Goal: Task Accomplishment & Management: Use online tool/utility

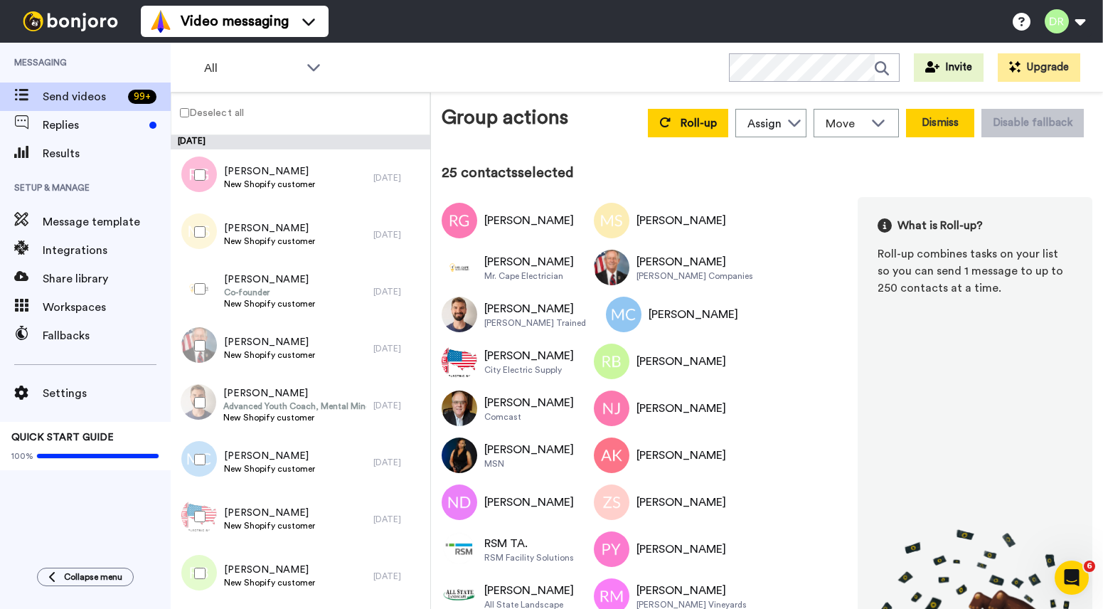
click at [933, 121] on button "Dismiss" at bounding box center [940, 123] width 68 height 28
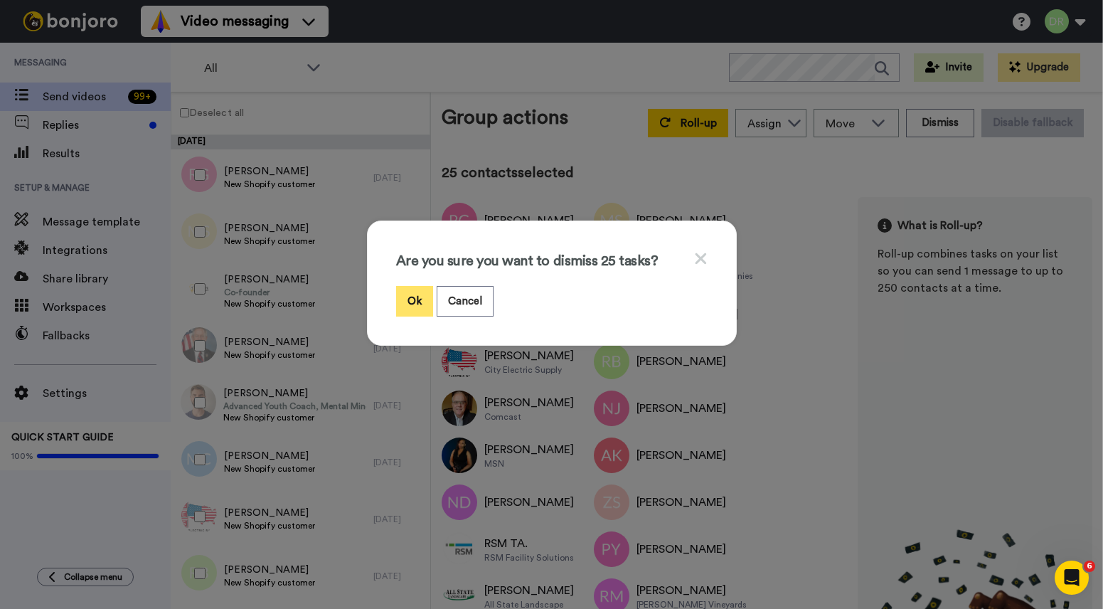
click at [410, 307] on button "Ok" at bounding box center [414, 301] width 37 height 31
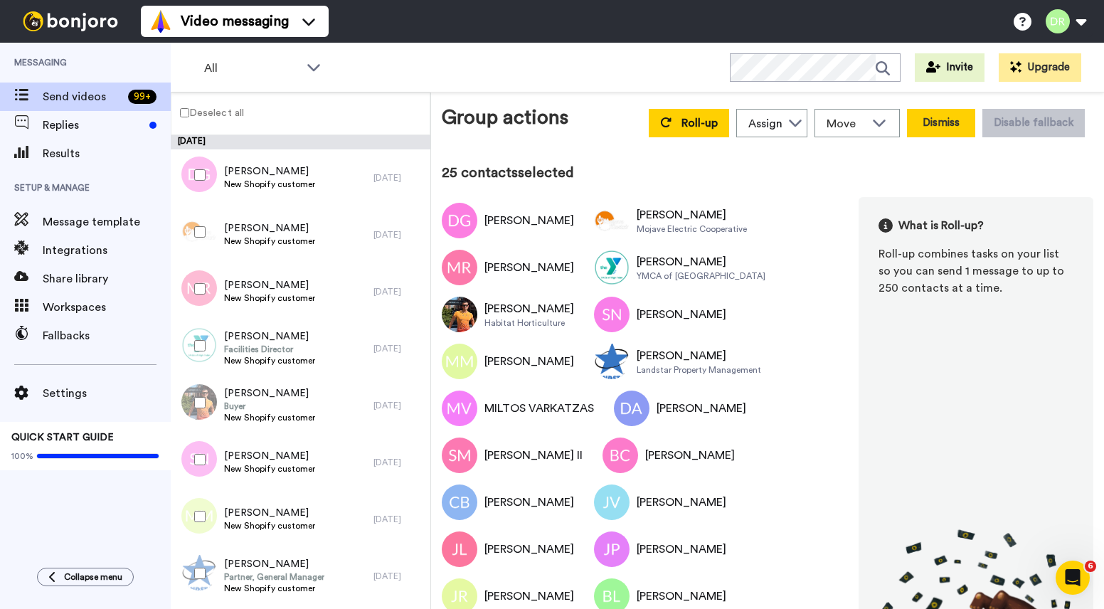
click at [933, 123] on button "Dismiss" at bounding box center [941, 123] width 68 height 28
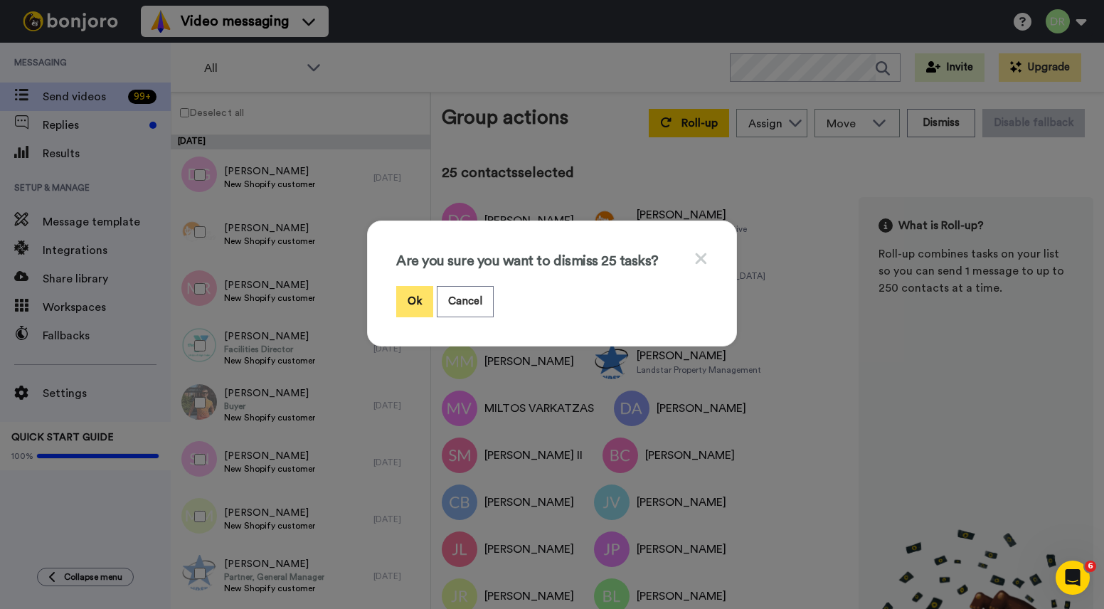
click at [423, 308] on button "Ok" at bounding box center [414, 301] width 37 height 31
